Goal: Information Seeking & Learning: Learn about a topic

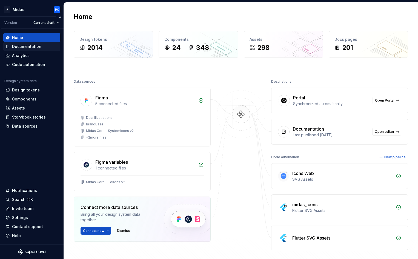
click at [29, 46] on div "Documentation" at bounding box center [26, 46] width 29 height 5
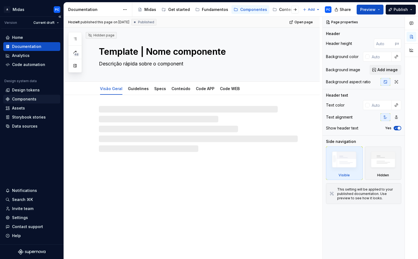
click at [18, 97] on div "Components" at bounding box center [24, 98] width 24 height 5
type textarea "*"
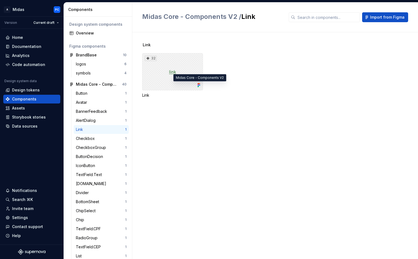
click at [196, 84] on icon at bounding box center [198, 84] width 5 height 5
click at [199, 85] on icon at bounding box center [199, 85] width 1 height 1
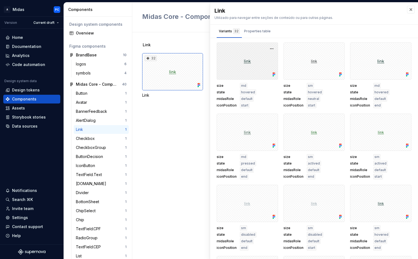
click at [272, 76] on icon at bounding box center [273, 74] width 5 height 5
click at [270, 48] on button "button" at bounding box center [272, 49] width 8 height 8
click at [256, 57] on div "Open in [GEOGRAPHIC_DATA]" at bounding box center [254, 65] width 36 height 16
